Goal: Check status

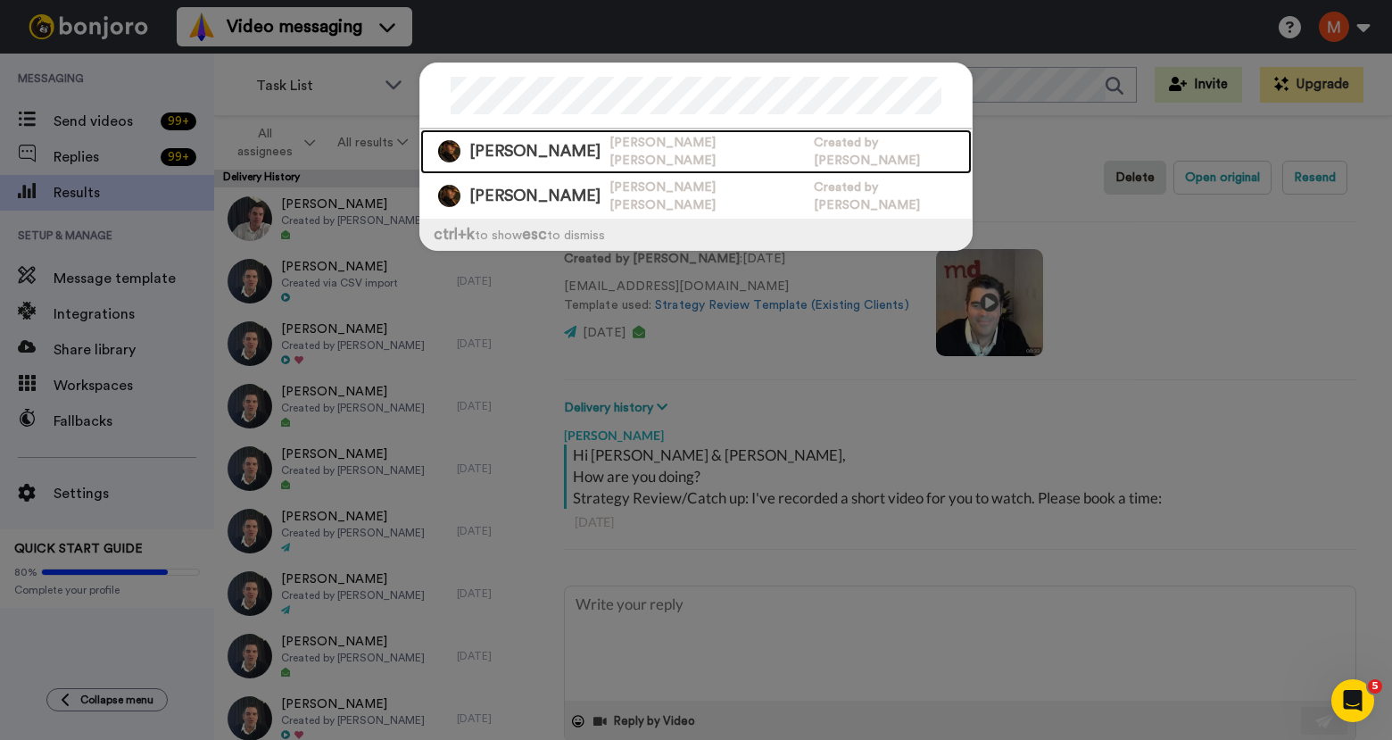
drag, startPoint x: 544, startPoint y: 137, endPoint x: 772, endPoint y: 138, distance: 227.6
click at [610, 137] on span "[PERSON_NAME] [PERSON_NAME]" at bounding box center [707, 152] width 195 height 36
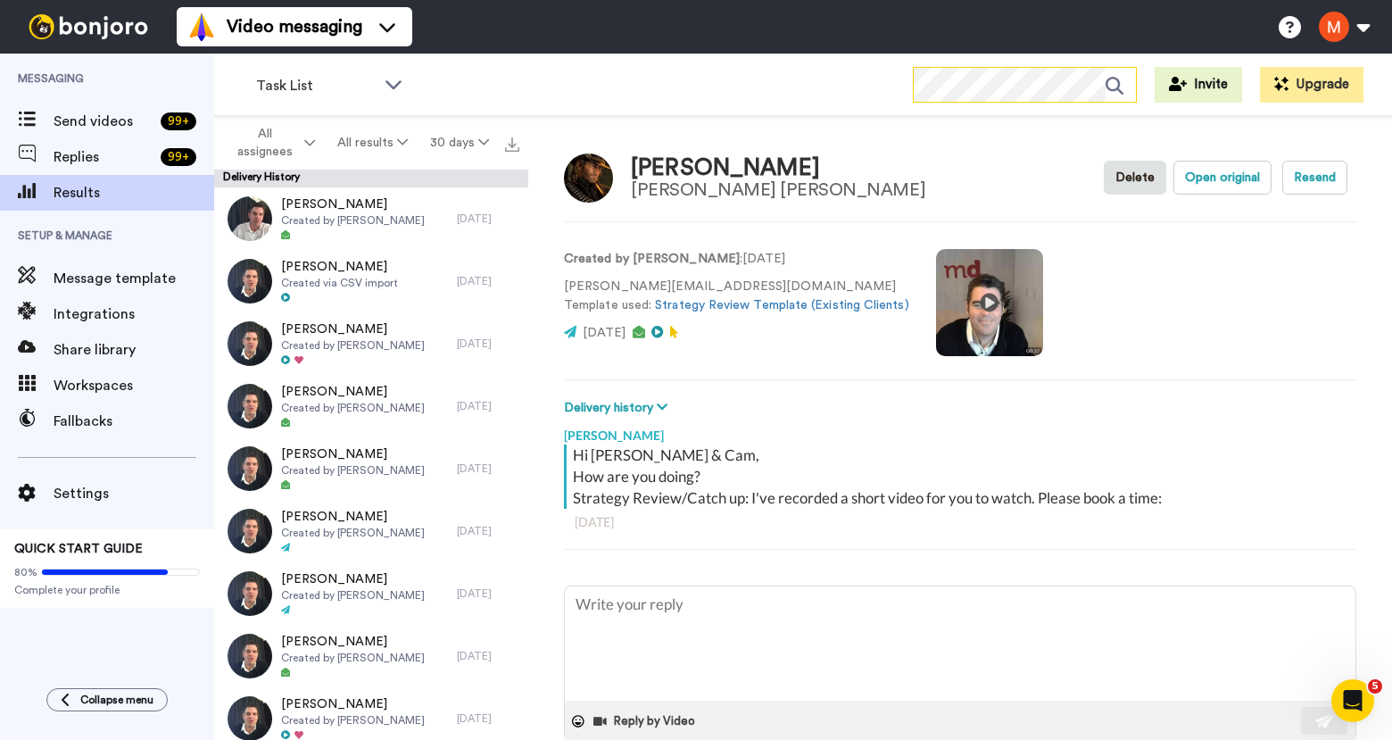
click at [1116, 83] on icon at bounding box center [1121, 86] width 30 height 36
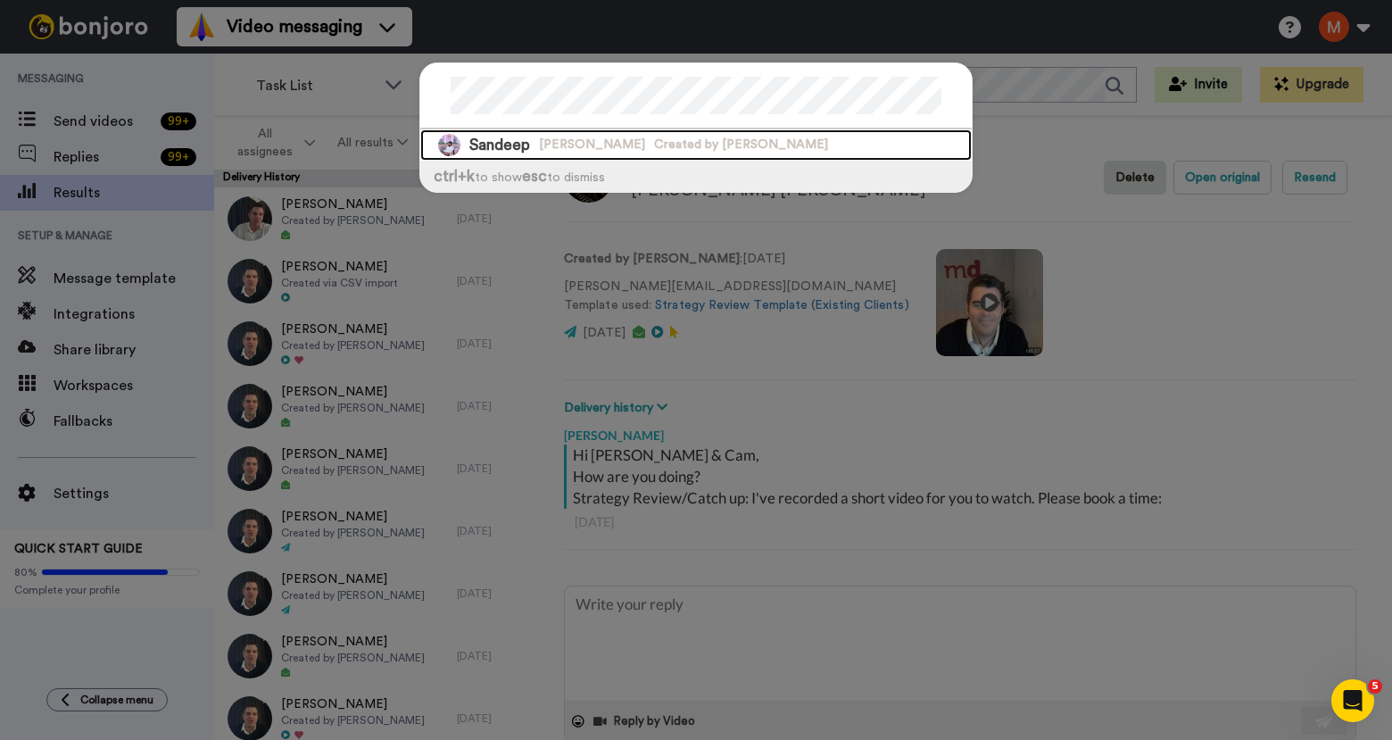
drag, startPoint x: 520, startPoint y: 145, endPoint x: 692, endPoint y: 146, distance: 171.4
click at [519, 145] on span "Sandeep" at bounding box center [499, 145] width 61 height 22
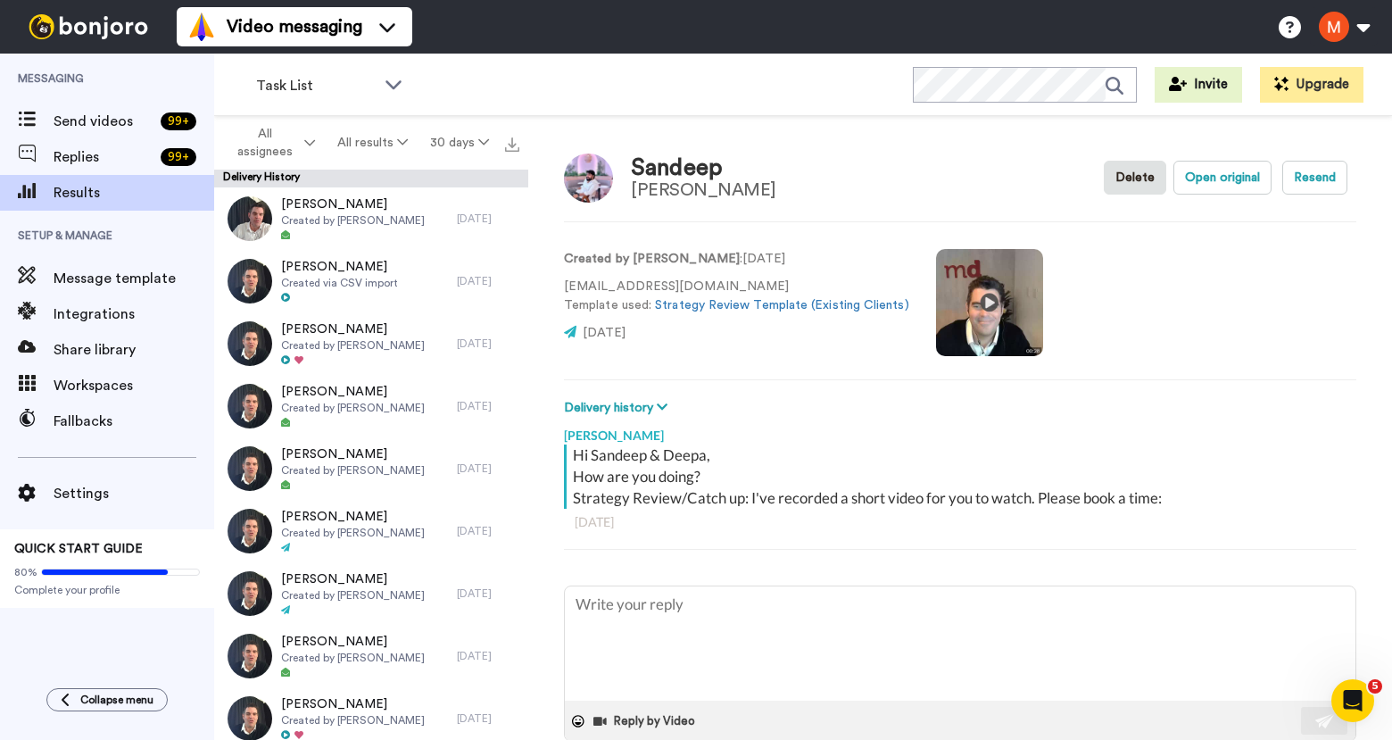
type textarea "x"
